Goal: Task Accomplishment & Management: Manage account settings

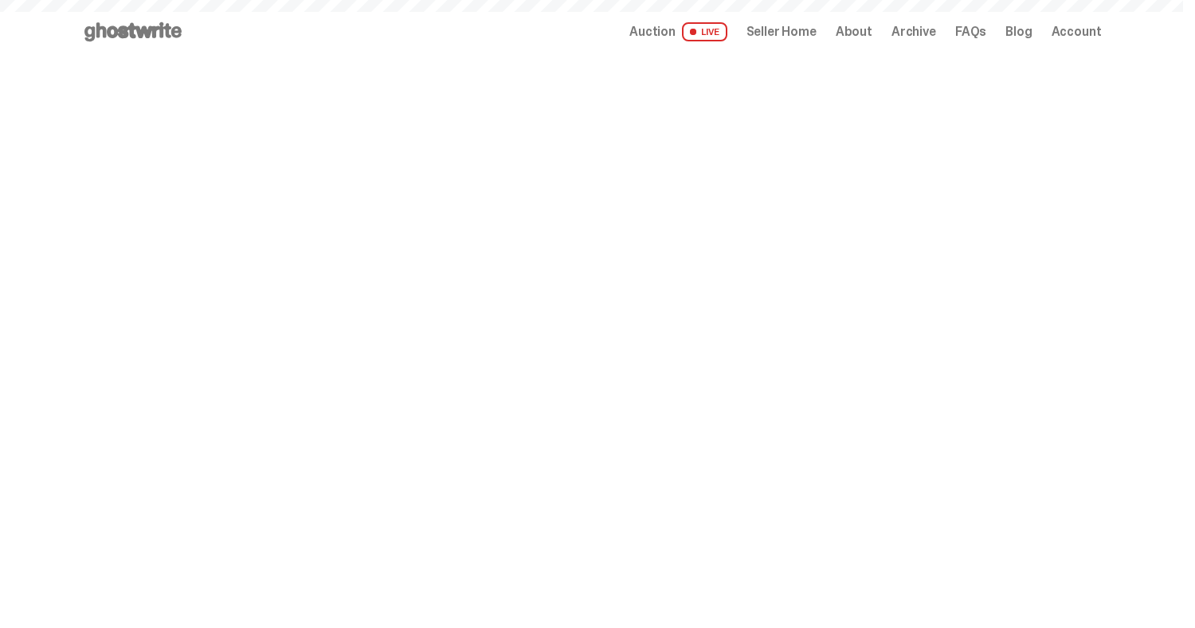
click at [812, 32] on span "Seller Home" at bounding box center [781, 31] width 70 height 13
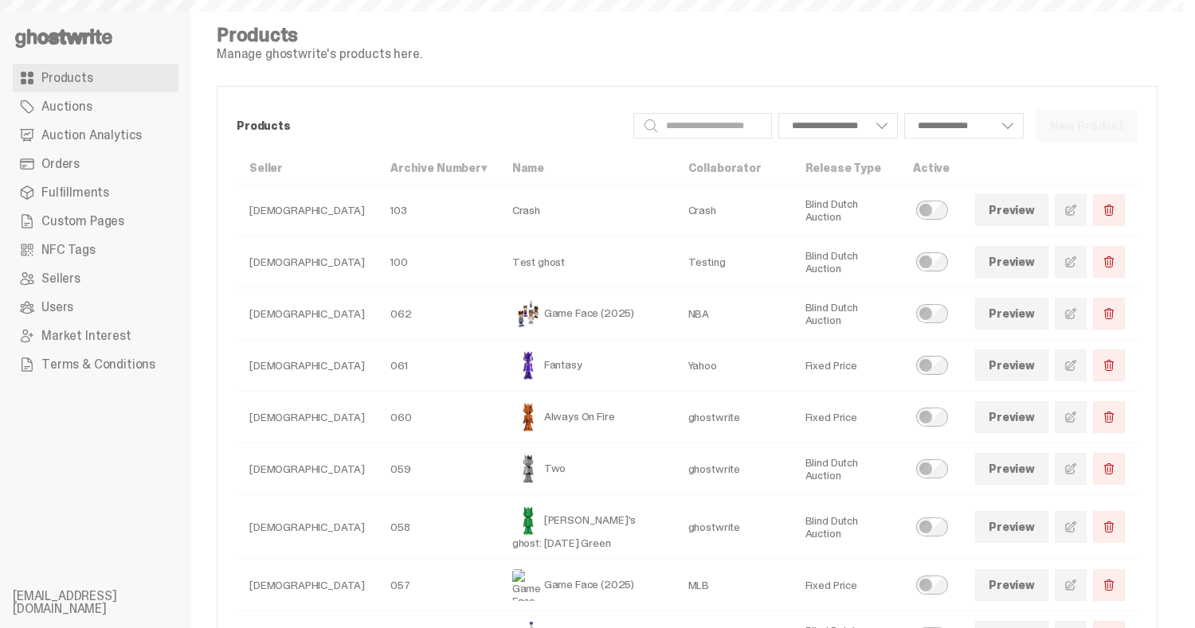
select select
click at [76, 170] on span "Orders" at bounding box center [60, 164] width 38 height 13
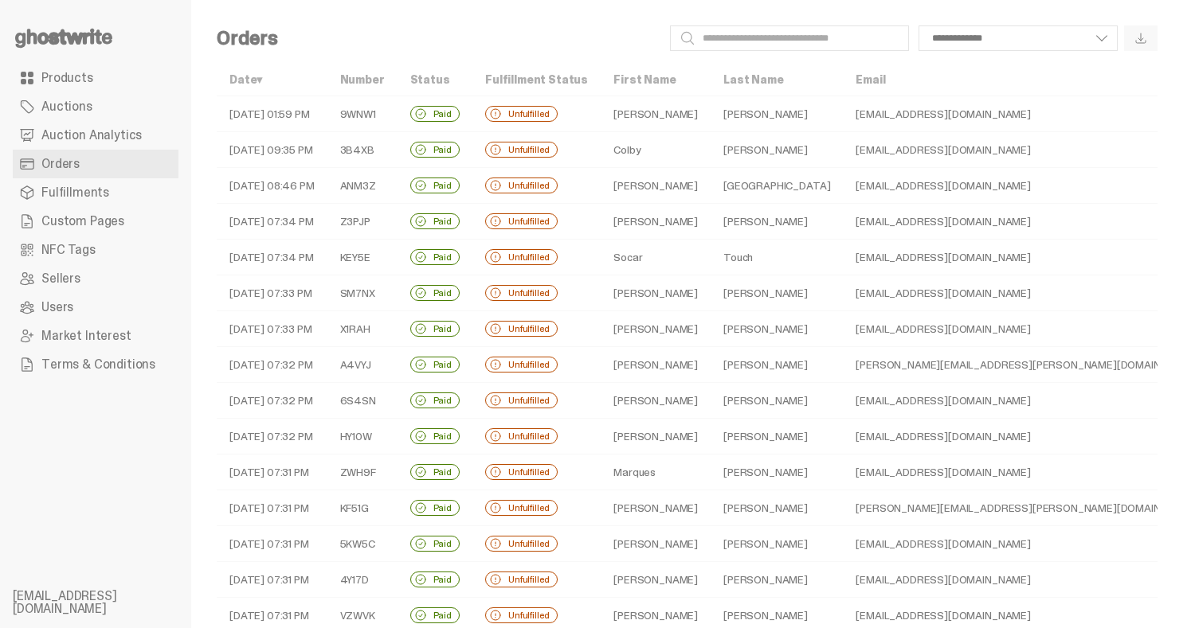
click at [327, 192] on td "09-03-25 08:46 PM" at bounding box center [272, 186] width 111 height 36
select select
